Goal: Complete application form

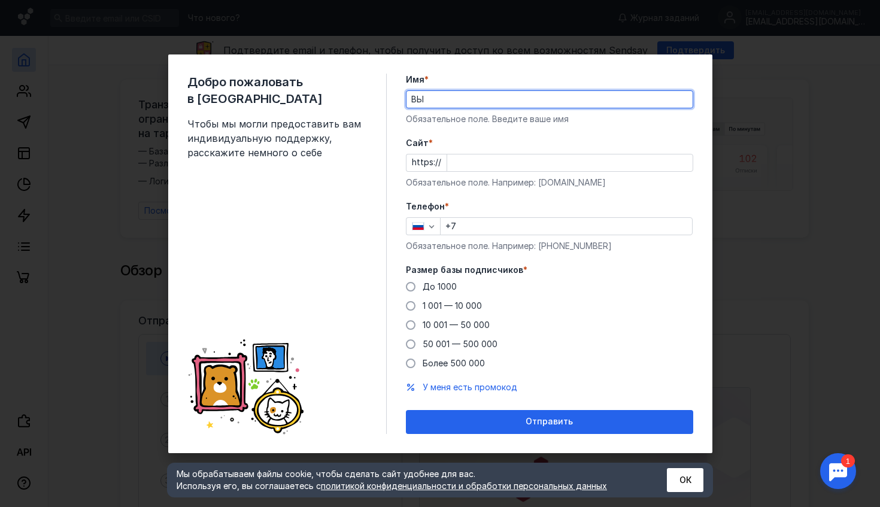
type input "В"
type input "DS Group"
type input "[PHONE_NUMBER]"
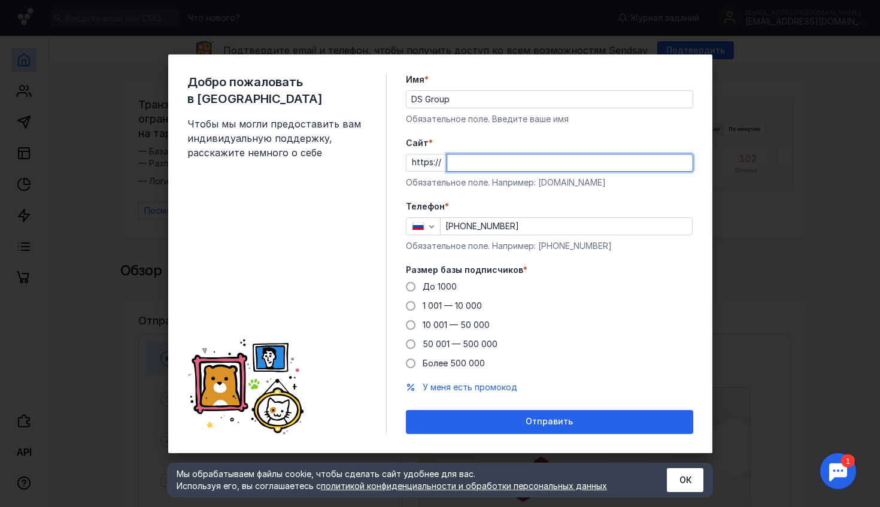
click at [483, 168] on input "Cайт *" at bounding box center [570, 163] width 246 height 17
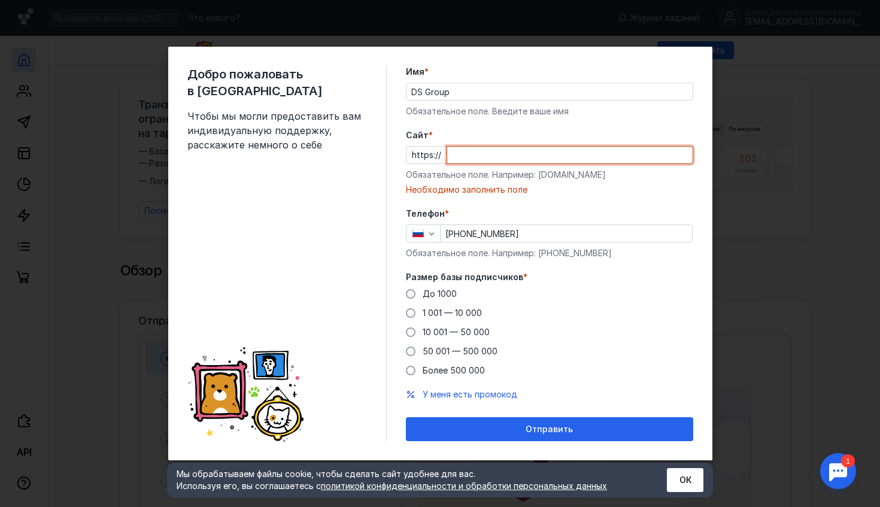
paste input "[DOMAIN_NAME][URL]"
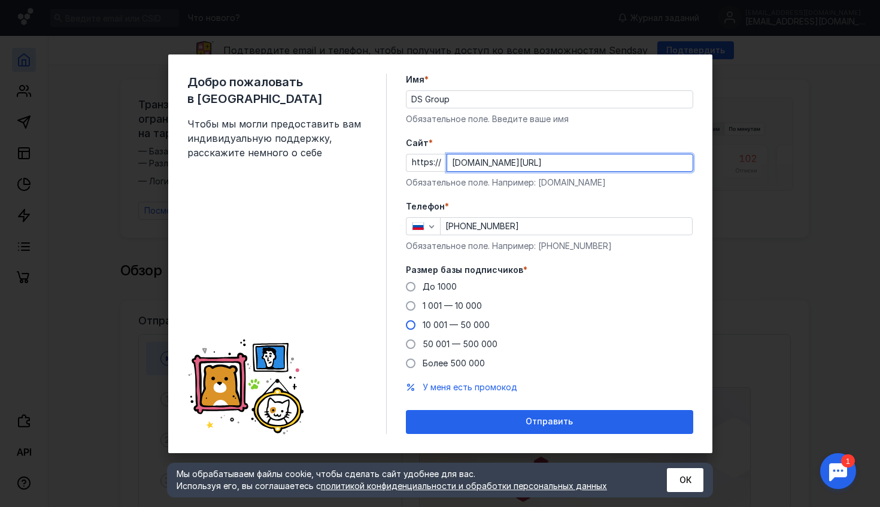
type input "[DOMAIN_NAME][URL]"
click at [411, 328] on span at bounding box center [411, 325] width 10 height 10
click at [0, 0] on input "10 001 — 50 000" at bounding box center [0, 0] width 0 height 0
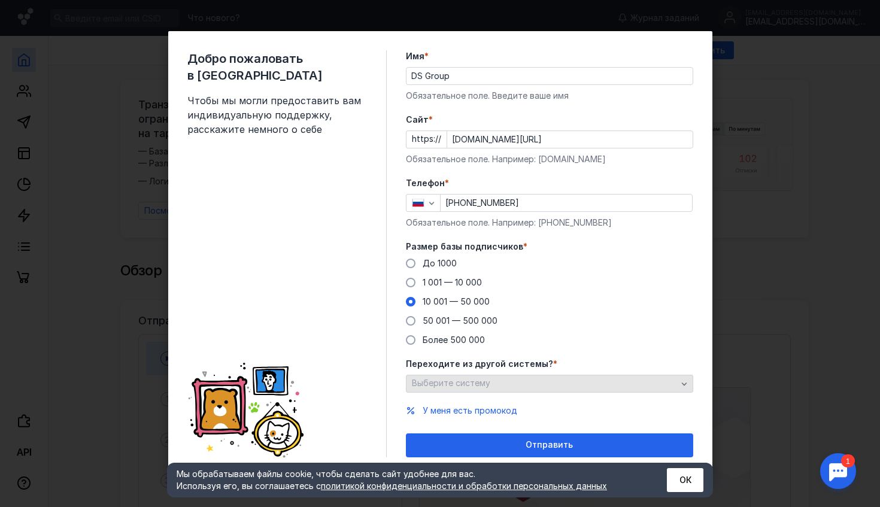
click at [461, 379] on span "Выберите систему" at bounding box center [451, 383] width 78 height 10
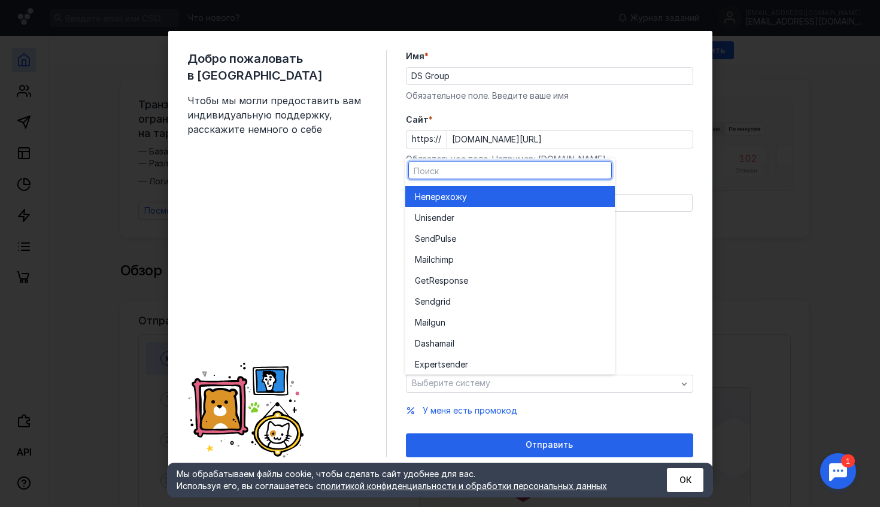
click at [444, 196] on span "перехожу" at bounding box center [446, 196] width 41 height 12
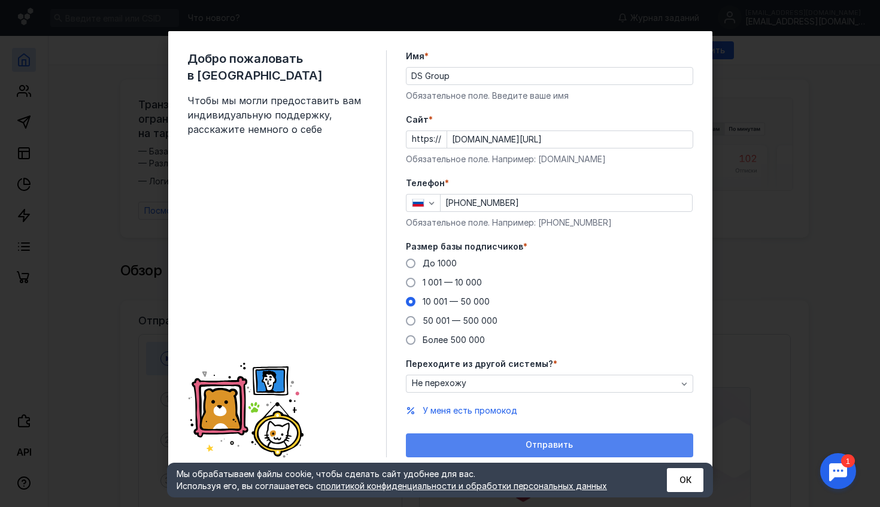
click at [483, 440] on div "Отправить" at bounding box center [550, 445] width 276 height 10
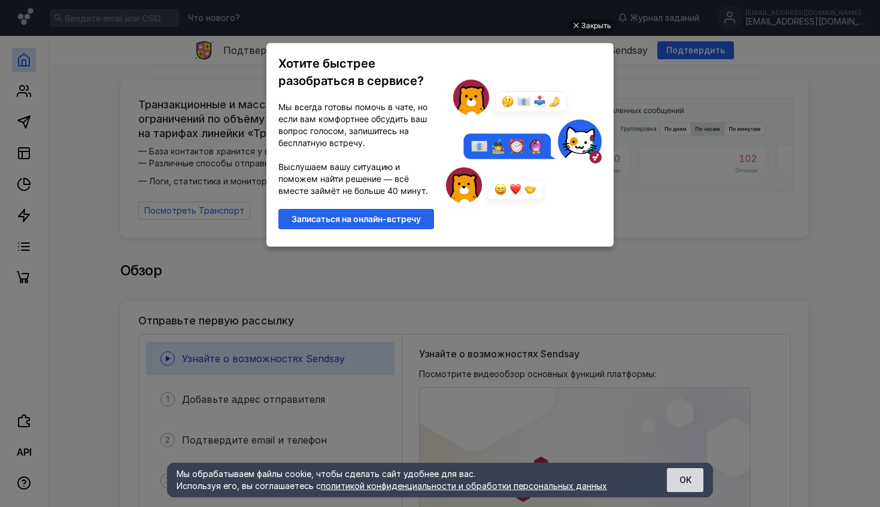
click at [694, 477] on button "ОК" at bounding box center [685, 480] width 37 height 24
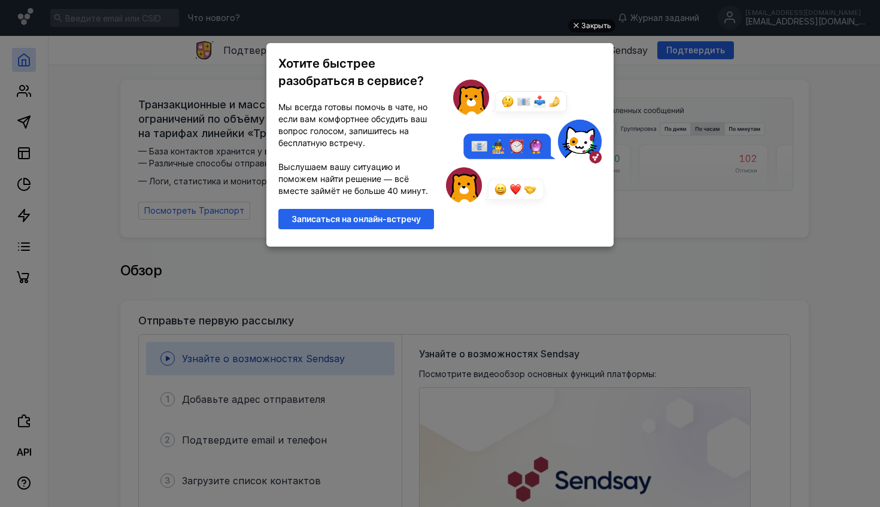
click at [582, 23] on div "Закрыть" at bounding box center [597, 25] width 30 height 13
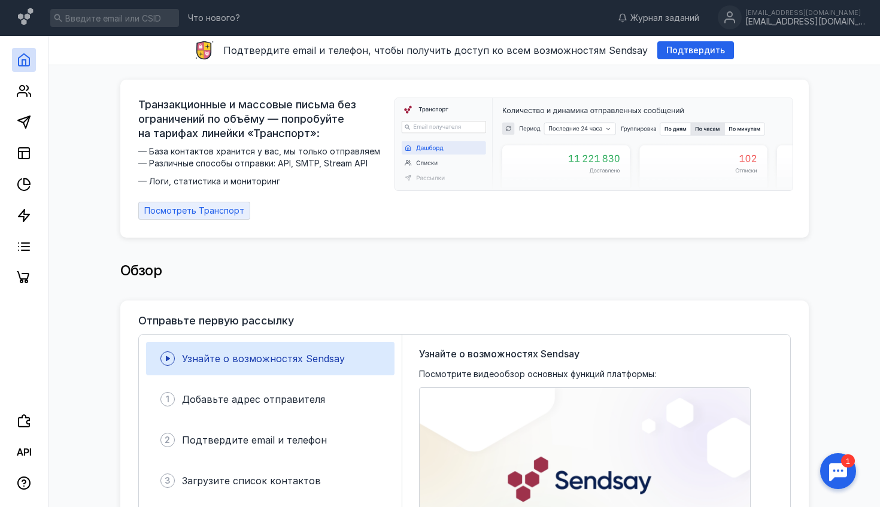
click at [190, 209] on span "Посмотреть Транспорт" at bounding box center [194, 211] width 100 height 10
